Goal: Obtain resource: Download file/media

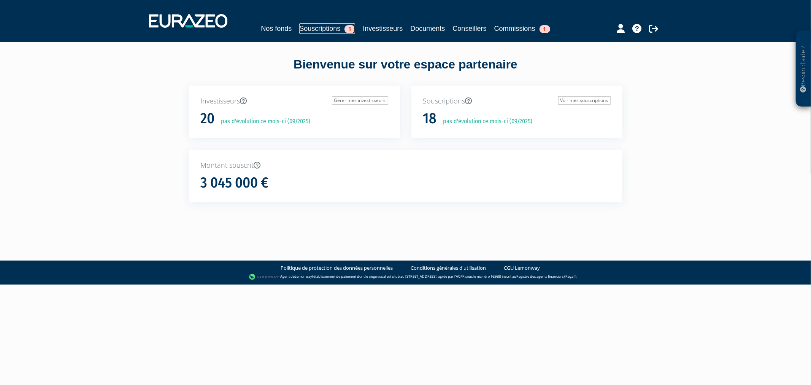
click at [320, 29] on link "Souscriptions 1" at bounding box center [327, 28] width 56 height 11
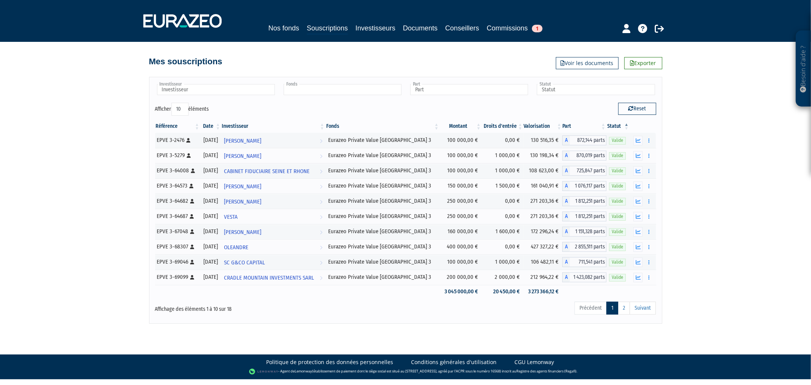
click at [309, 92] on input "text" at bounding box center [343, 89] width 118 height 11
click at [310, 101] on li "Eurazeo Private Value [GEOGRAPHIC_DATA] 3" at bounding box center [342, 102] width 120 height 10
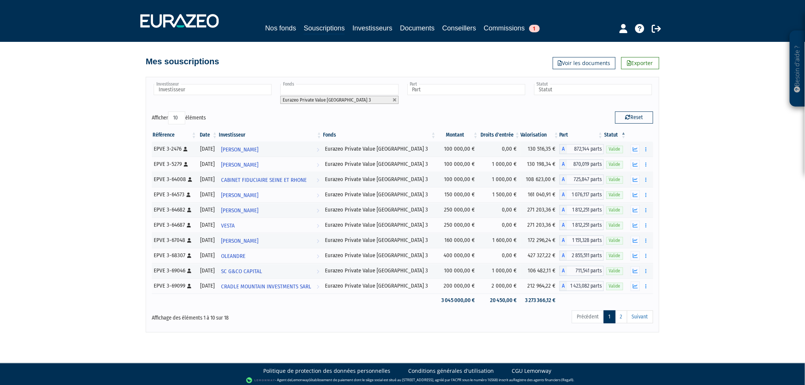
click at [179, 114] on select "10 25 50 100" at bounding box center [176, 117] width 17 height 13
select select "100"
click at [170, 111] on select "10 25 50 100" at bounding box center [176, 117] width 17 height 13
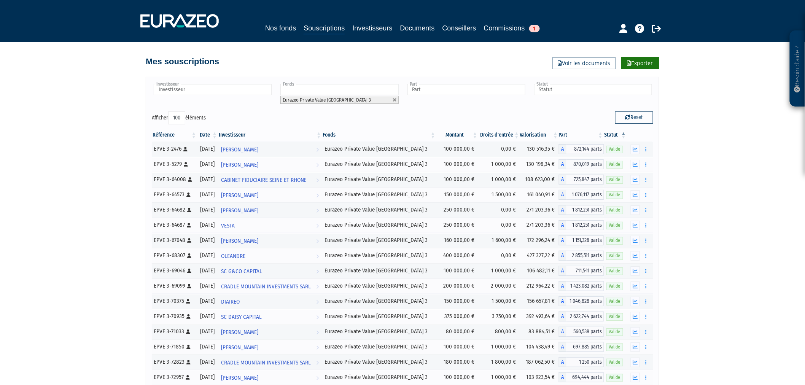
click at [643, 62] on link "Exporter" at bounding box center [640, 63] width 38 height 12
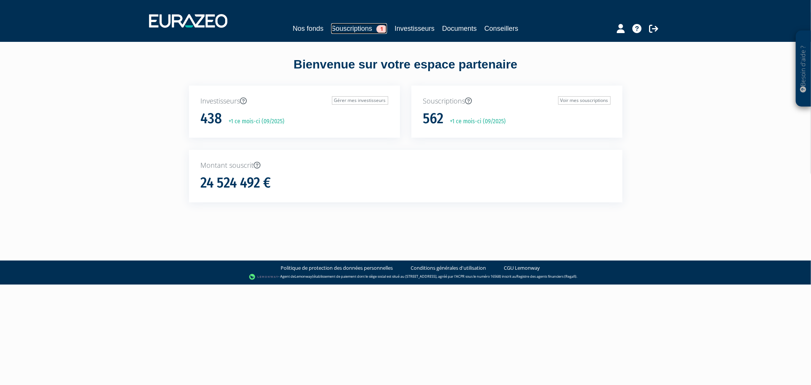
click at [339, 27] on link "Souscriptions 1" at bounding box center [359, 28] width 56 height 11
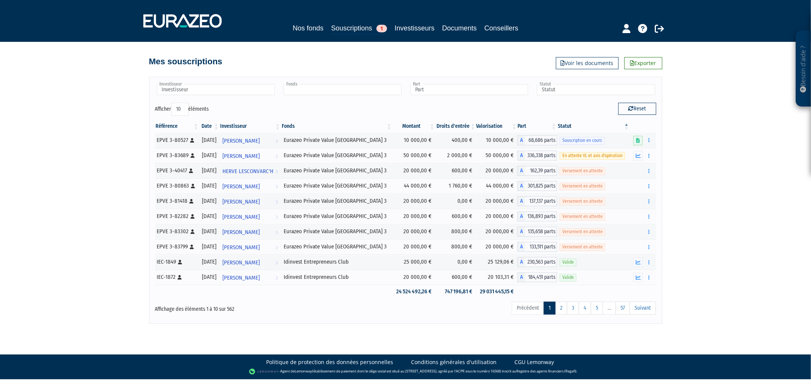
click at [298, 87] on input "text" at bounding box center [343, 89] width 118 height 11
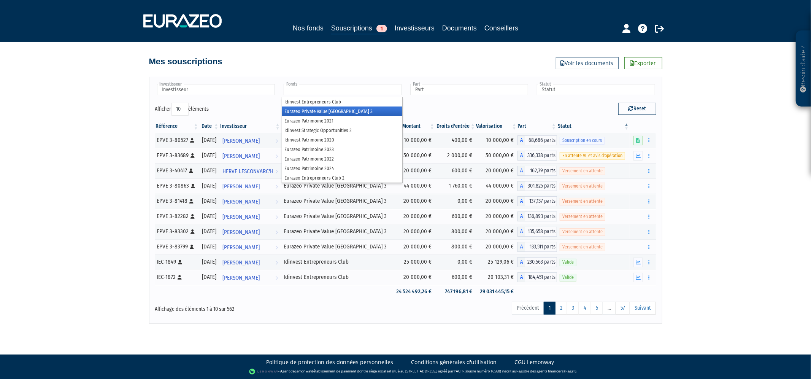
click at [308, 114] on li "Eurazeo Private Value [GEOGRAPHIC_DATA] 3" at bounding box center [342, 111] width 120 height 10
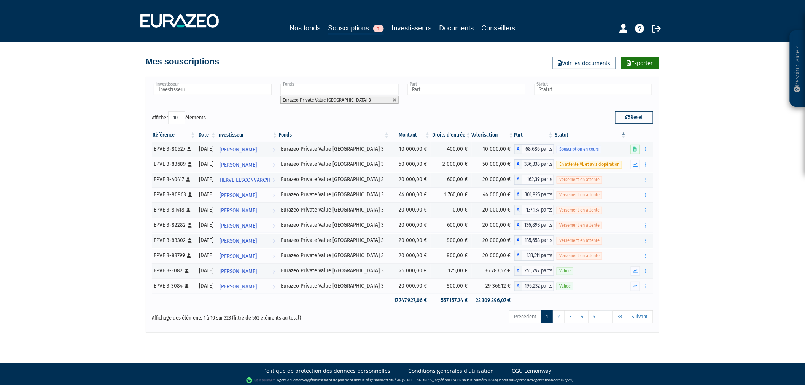
click at [633, 67] on link "Exporter" at bounding box center [640, 63] width 38 height 12
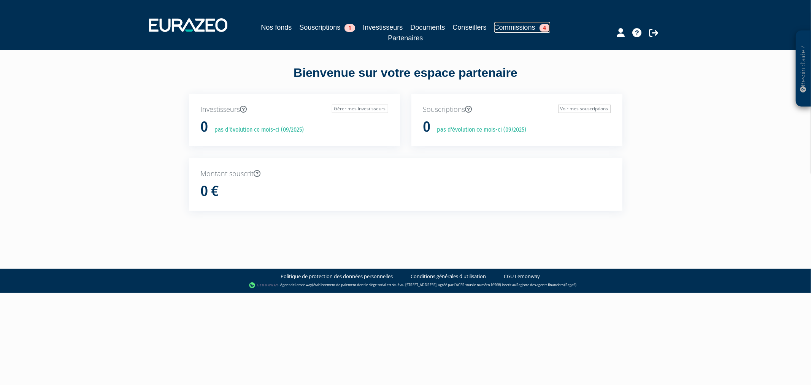
click at [515, 30] on link "Commissions 4" at bounding box center [522, 27] width 56 height 11
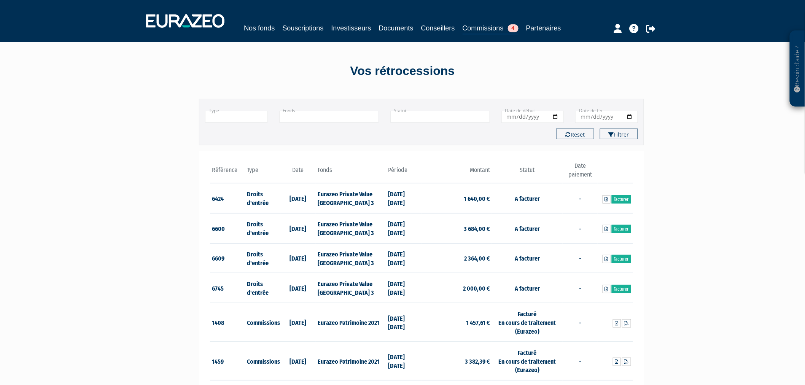
click at [346, 122] on input "text" at bounding box center [329, 117] width 100 height 12
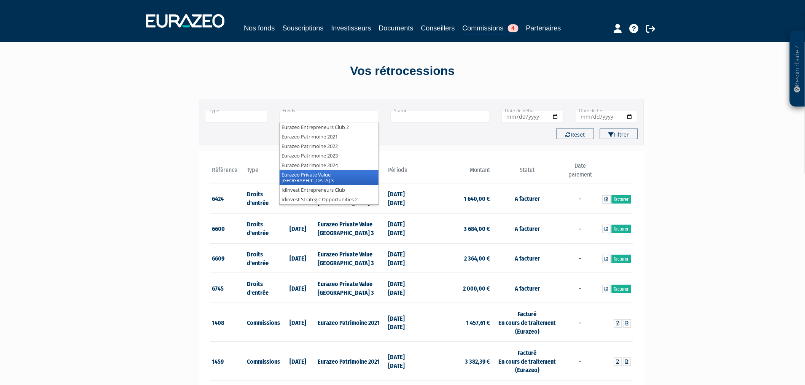
click at [346, 180] on li "Eurazeo Private Value [GEOGRAPHIC_DATA] 3" at bounding box center [328, 177] width 99 height 15
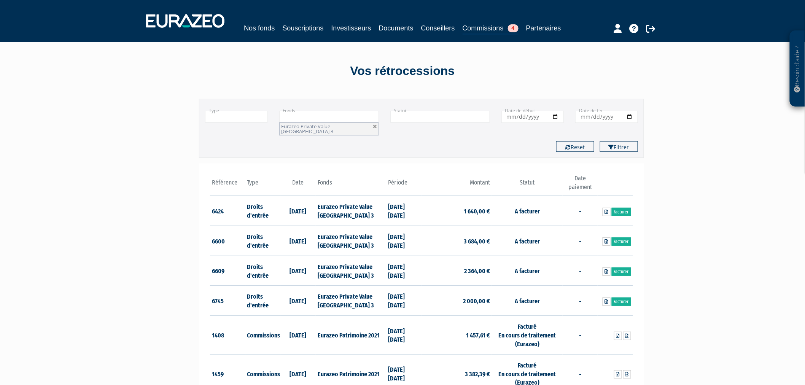
click at [262, 122] on input "text" at bounding box center [236, 117] width 63 height 12
click at [259, 141] on li "Commissions" at bounding box center [236, 137] width 62 height 10
click at [613, 150] on button "Filtrer" at bounding box center [619, 146] width 38 height 11
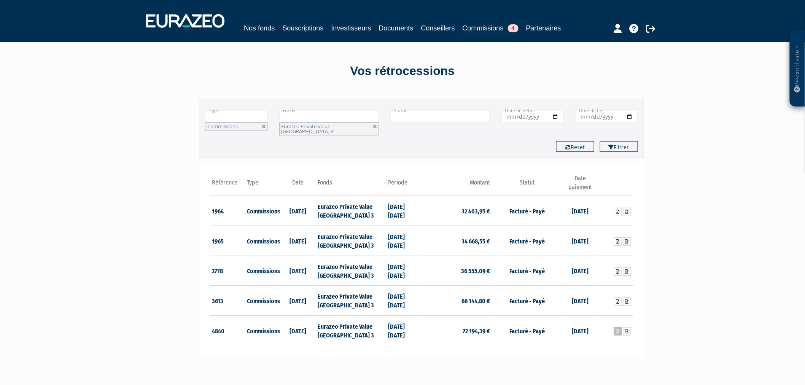
click at [617, 333] on icon at bounding box center [617, 331] width 3 height 5
